Goal: Information Seeking & Learning: Learn about a topic

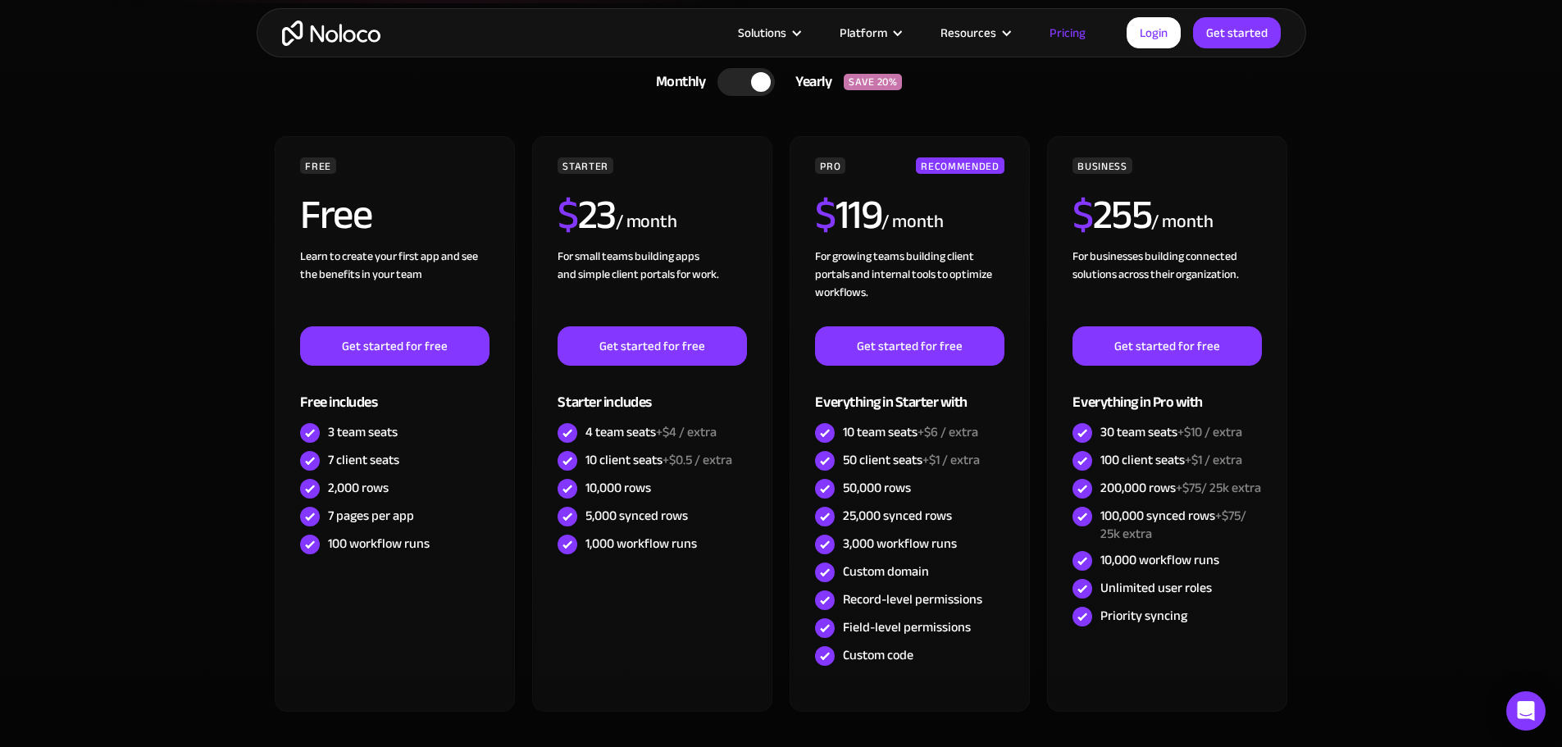
click at [746, 87] on div at bounding box center [746, 82] width 57 height 28
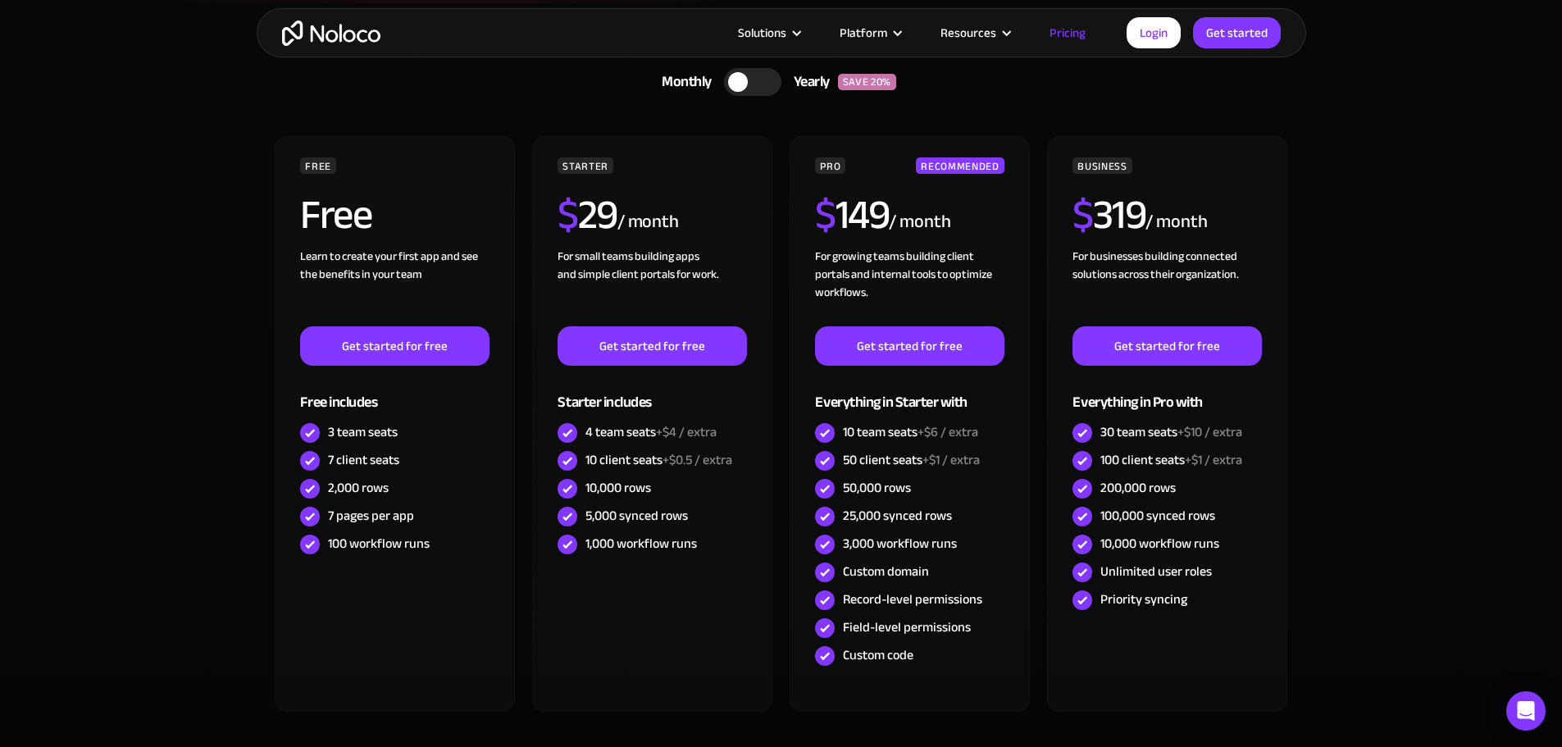
click at [746, 87] on div at bounding box center [752, 82] width 57 height 28
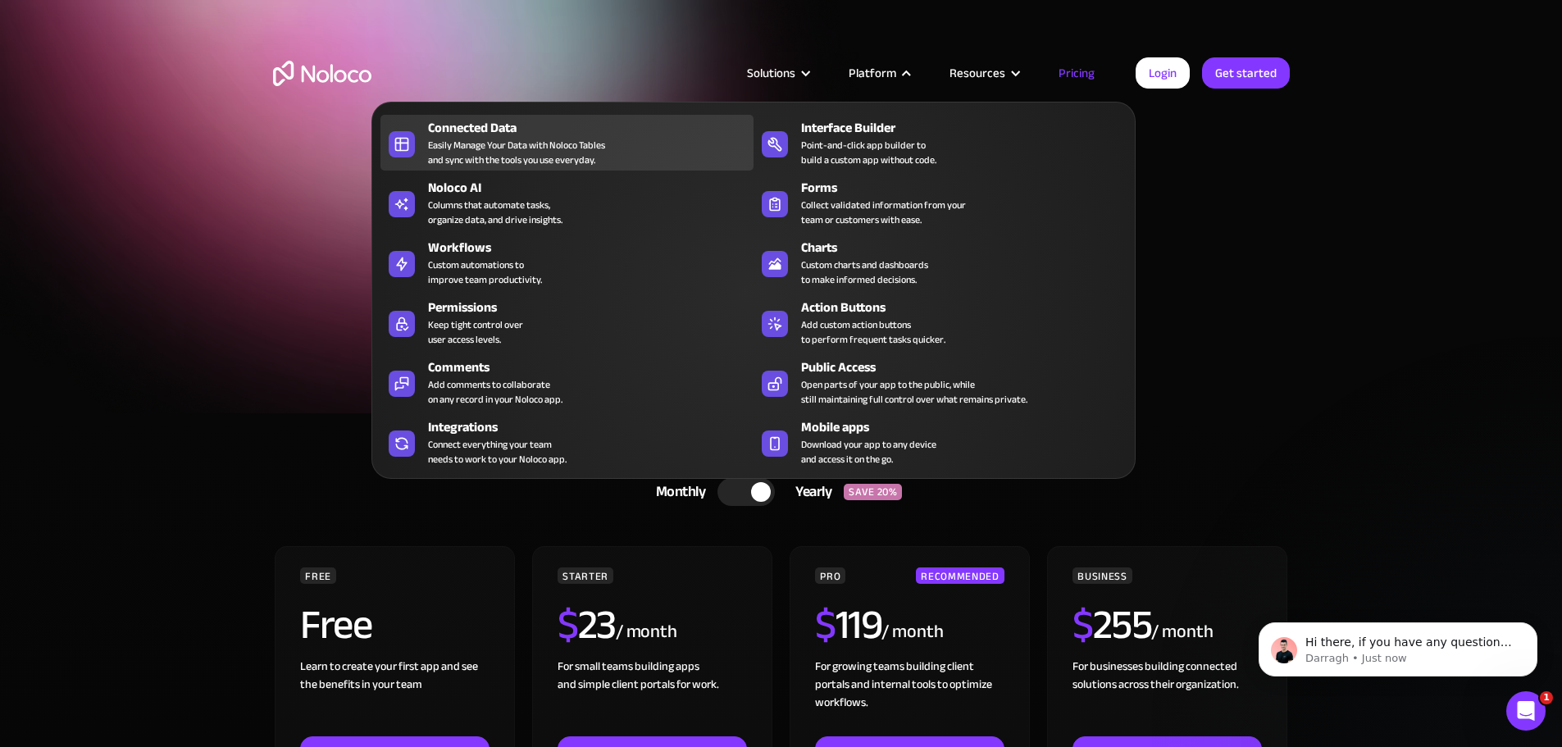
click at [531, 166] on div "Easily Manage Your Data with Noloco Tables and sync with the tools you use ever…" at bounding box center [516, 153] width 177 height 30
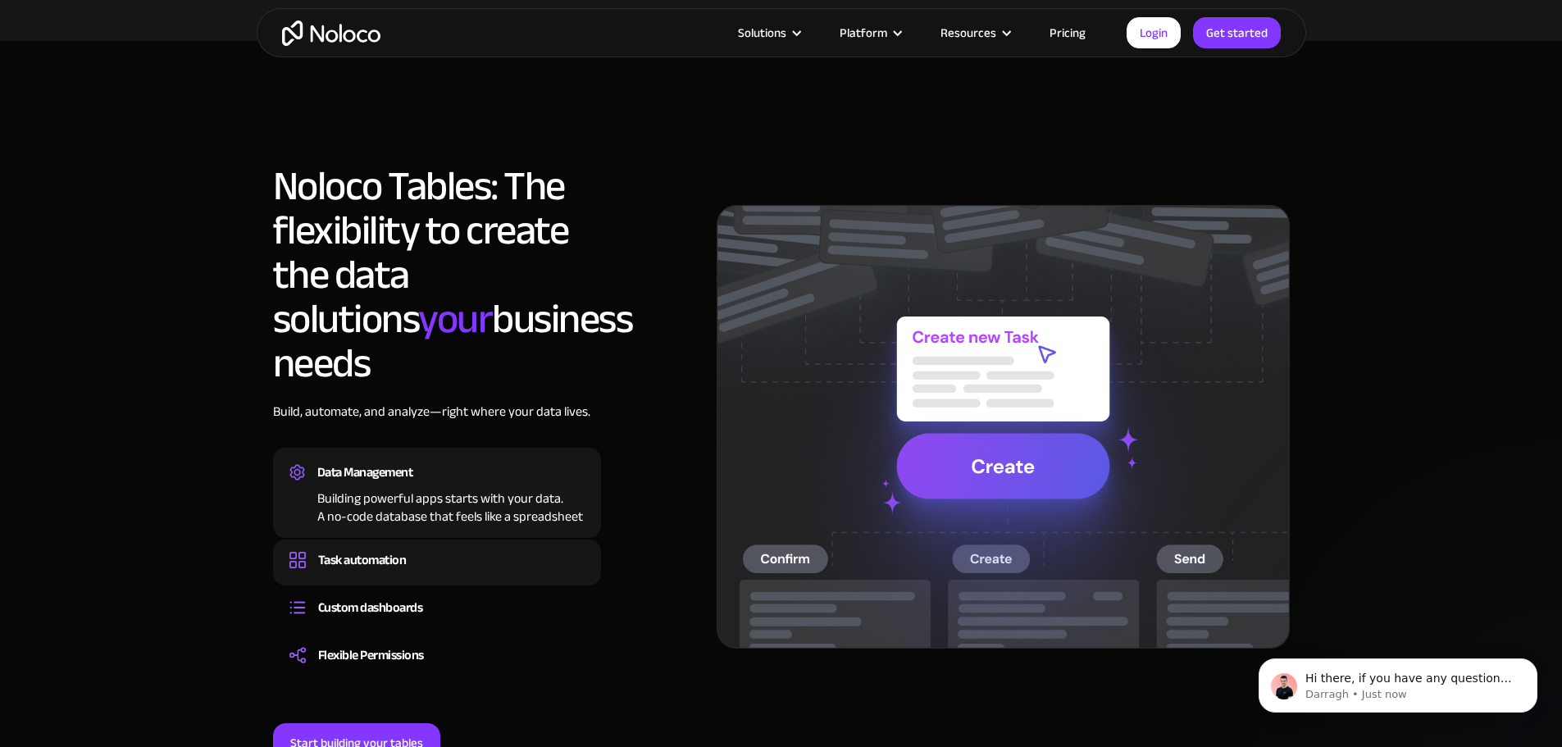
scroll to position [1148, 0]
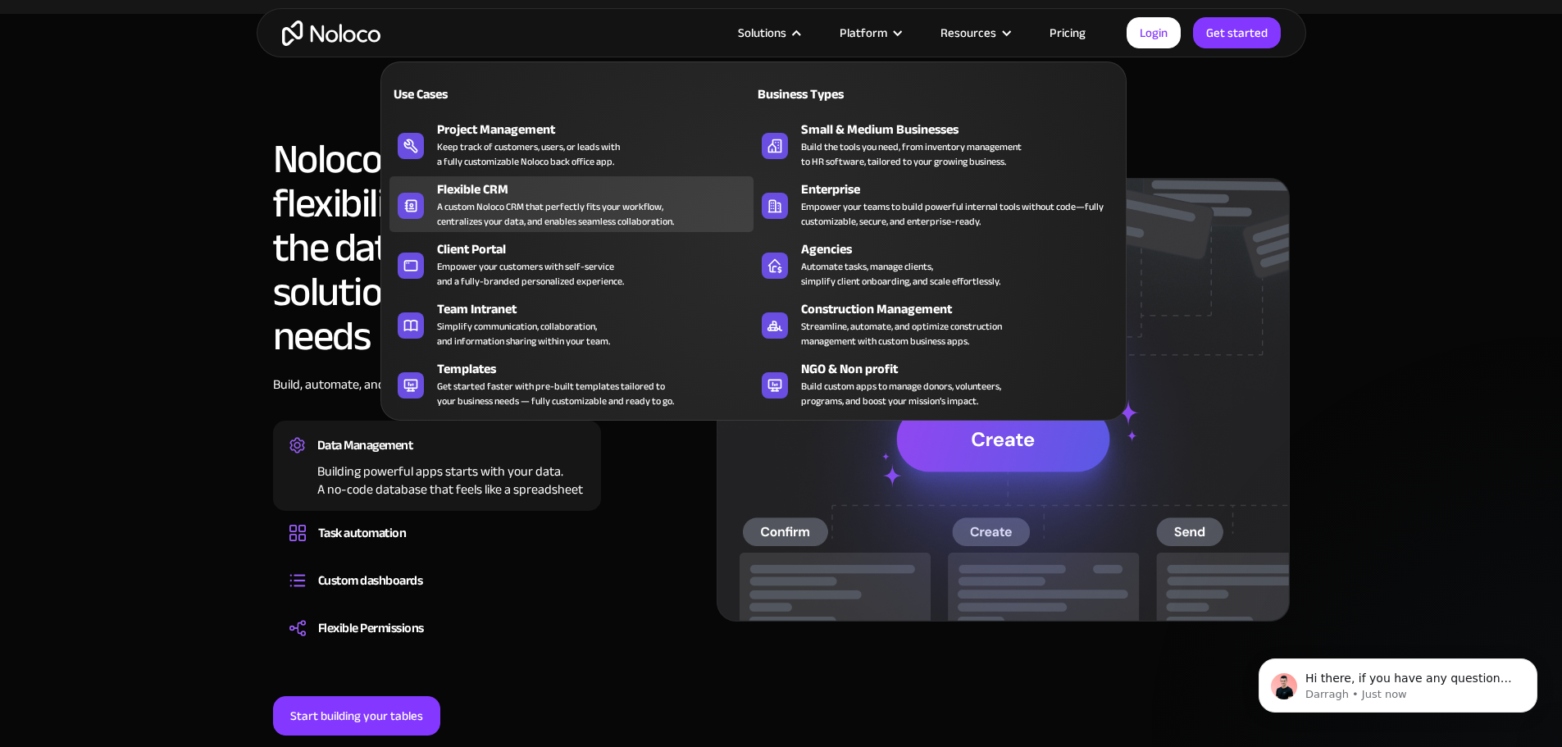
click at [618, 220] on div "A custom Noloco CRM that perfectly fits your workflow, centralizes your data, a…" at bounding box center [555, 214] width 237 height 30
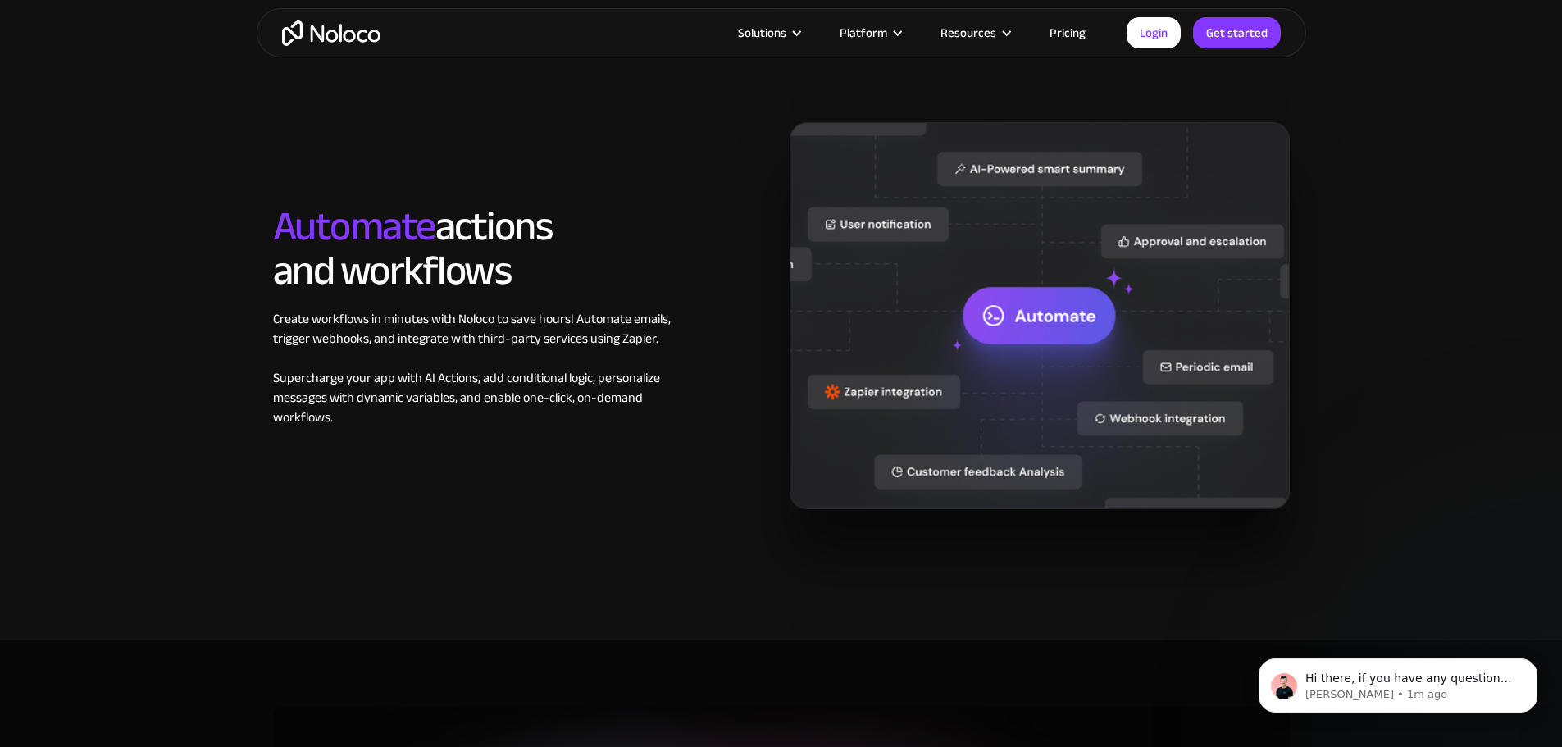
scroll to position [2543, 0]
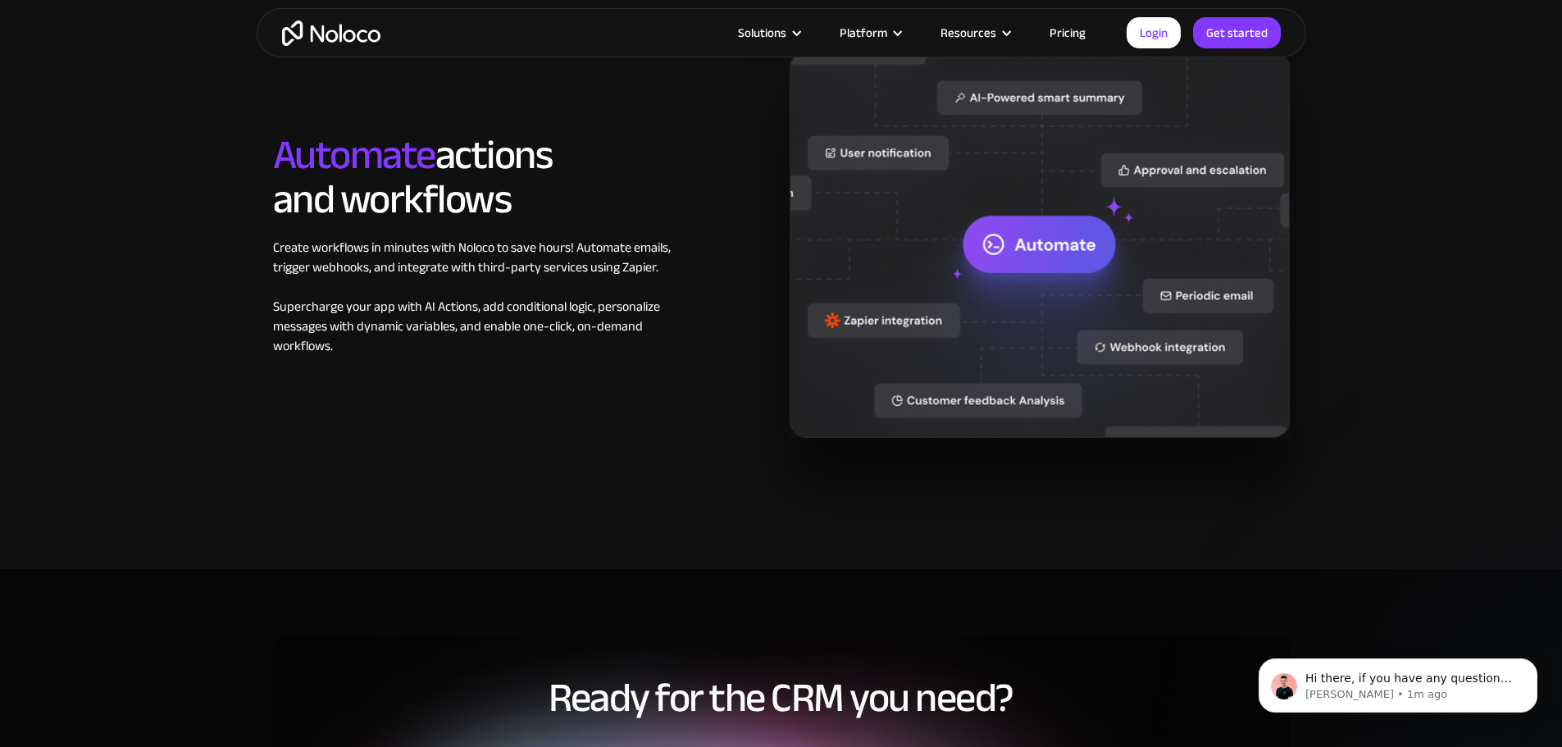
click at [357, 165] on h2 "Automate actions and workflows" at bounding box center [480, 177] width 414 height 89
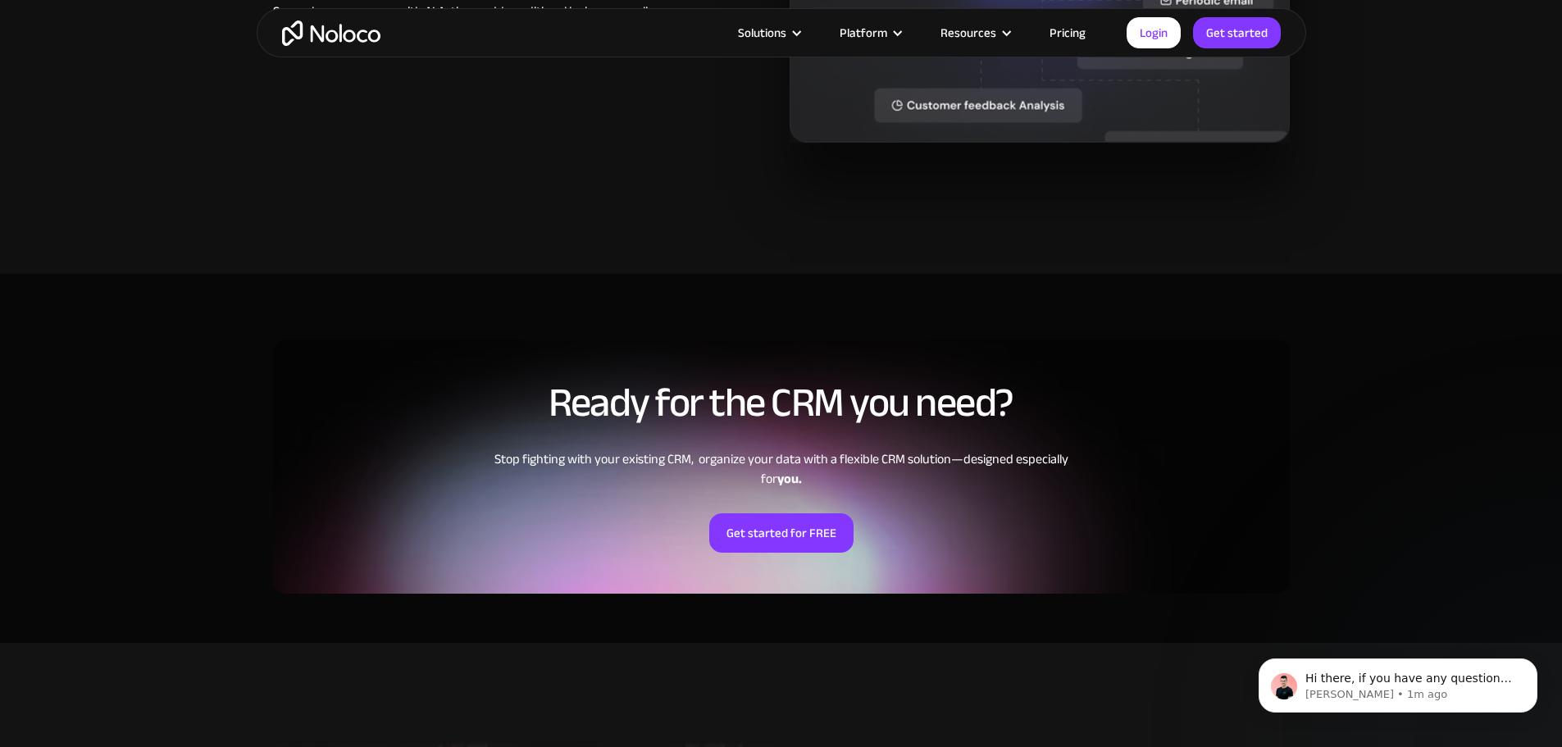
scroll to position [2953, 0]
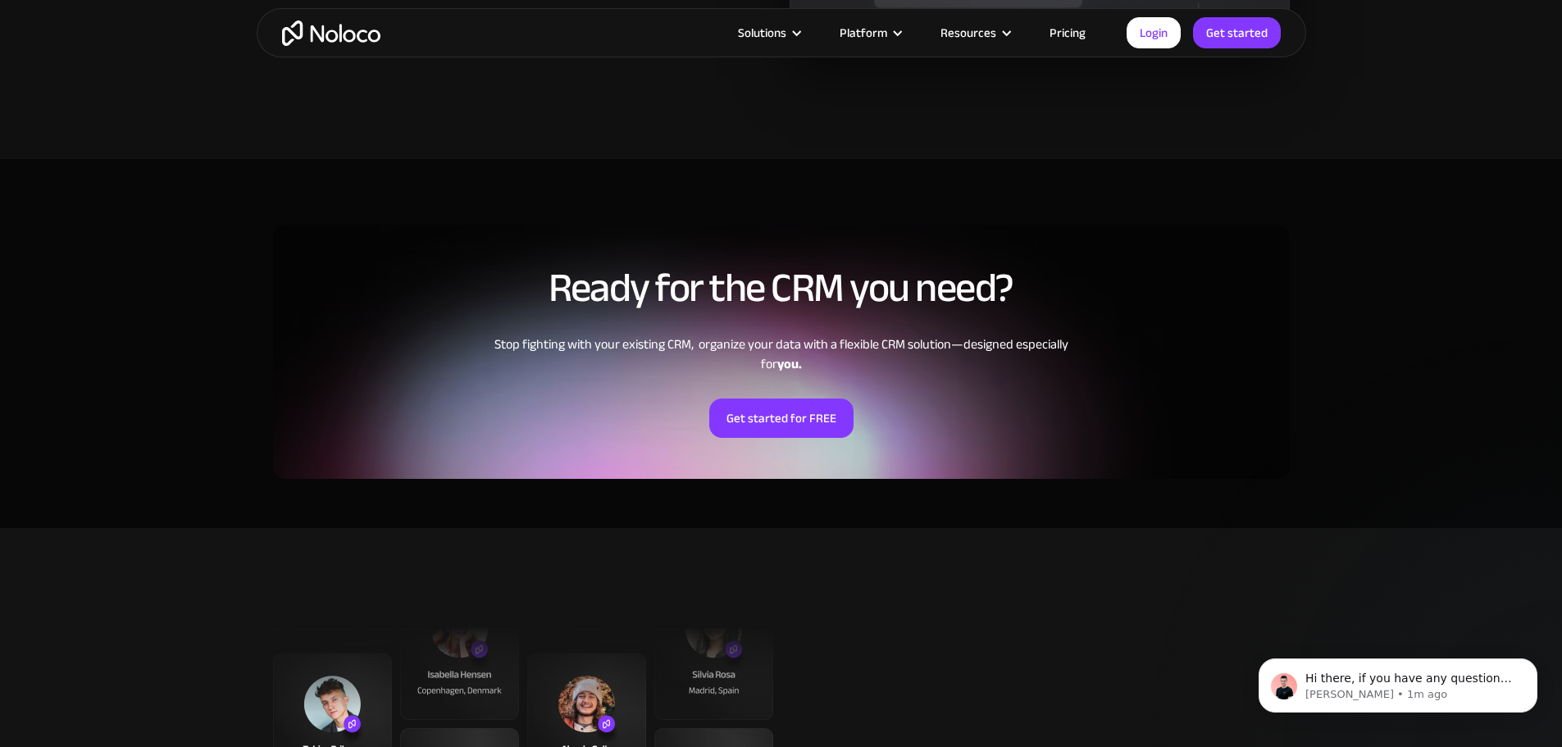
click at [1092, 39] on link "Pricing" at bounding box center [1067, 32] width 77 height 21
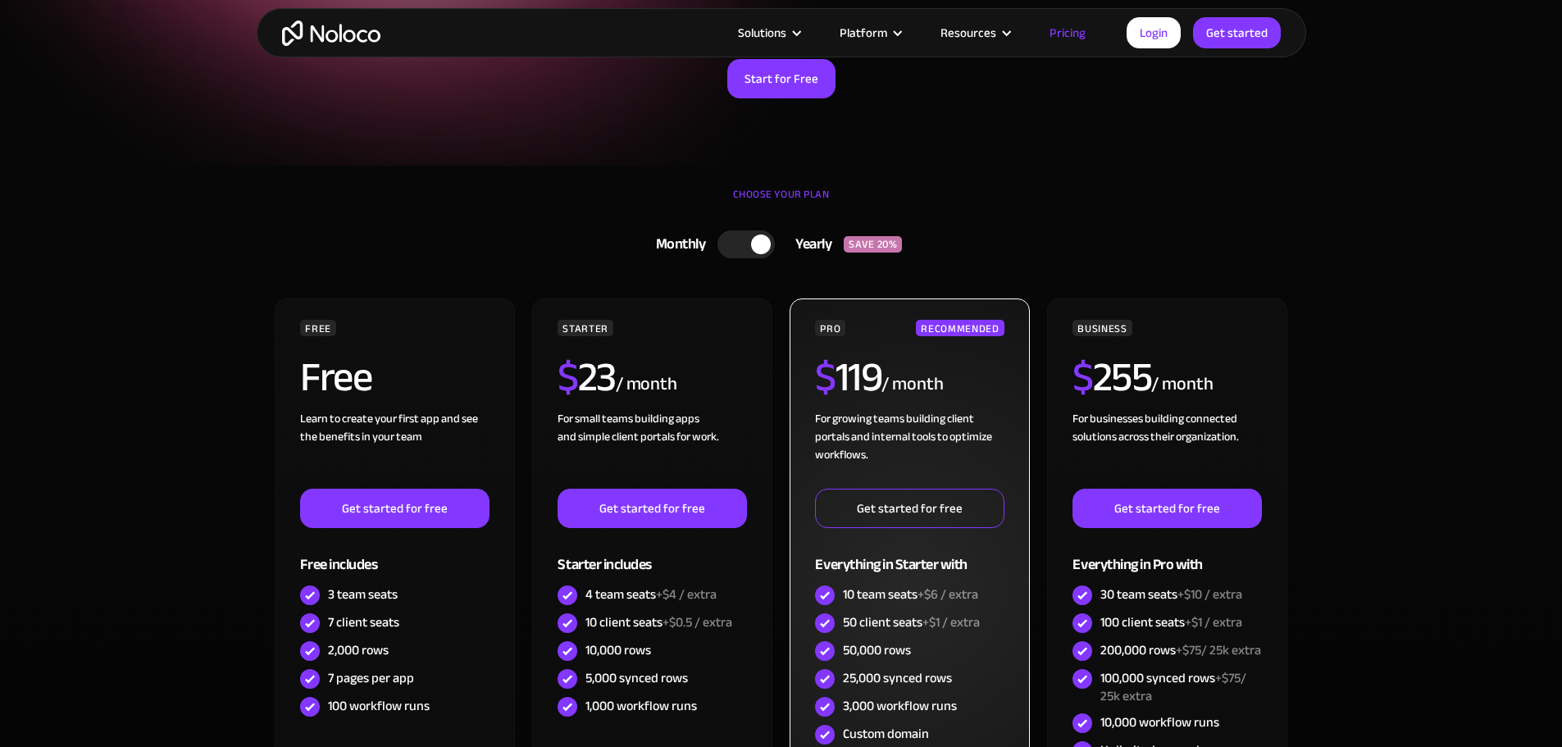
scroll to position [328, 0]
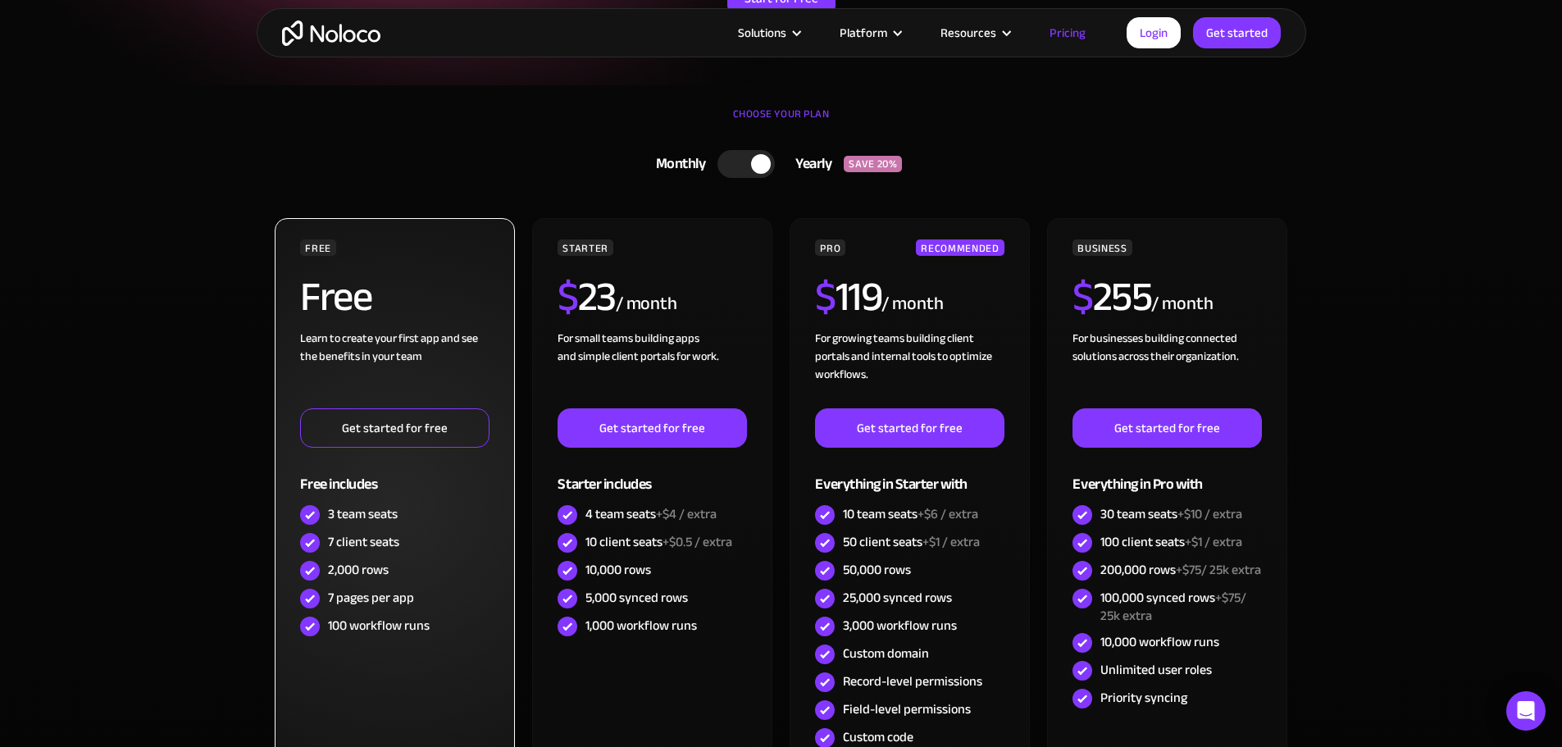
click at [423, 430] on link "Get started for free" at bounding box center [394, 427] width 189 height 39
